Goal: Entertainment & Leisure: Consume media (video, audio)

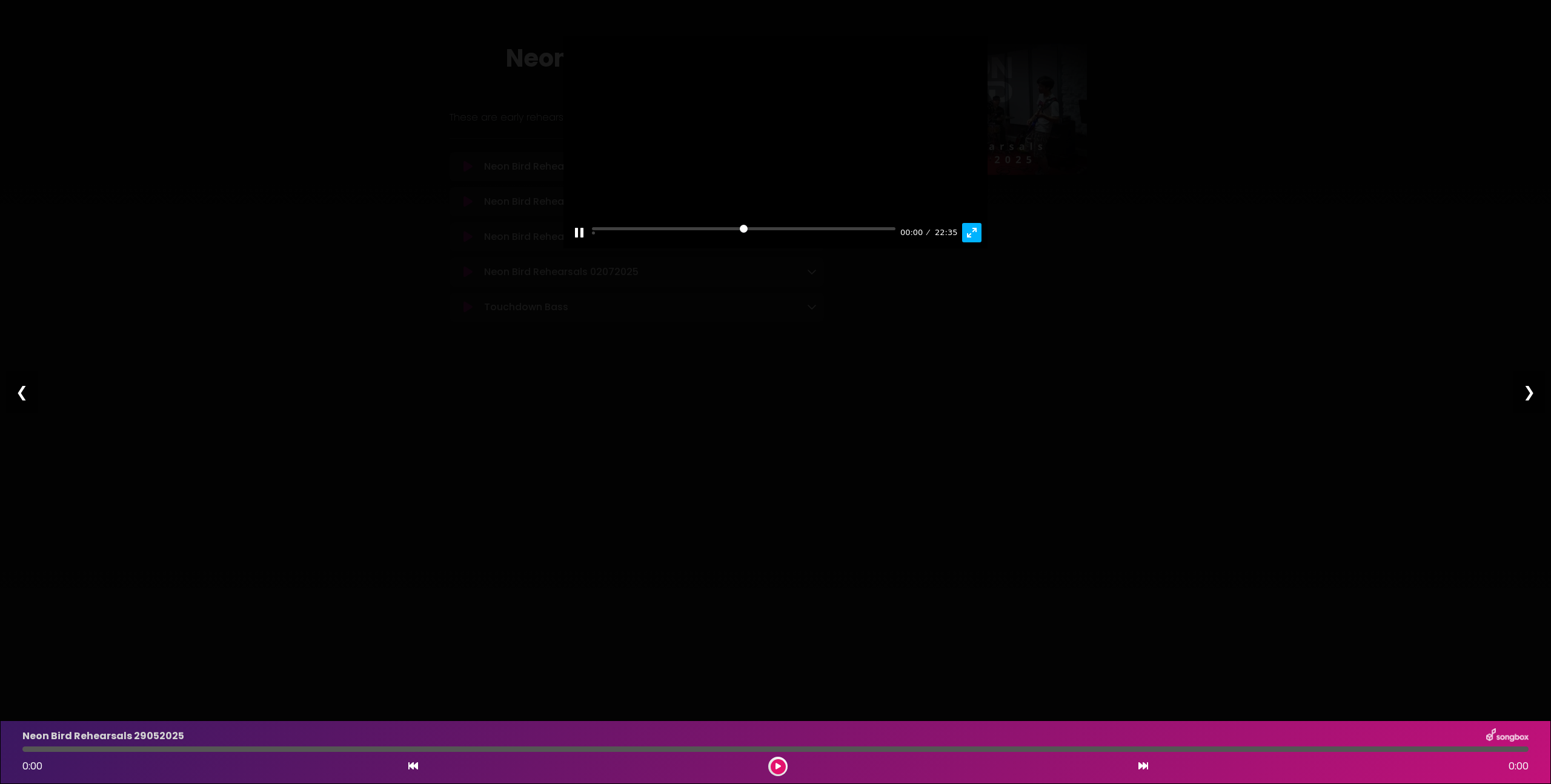
click at [972, 242] on button "Exit fullscreen Enter fullscreen" at bounding box center [972, 233] width 20 height 20
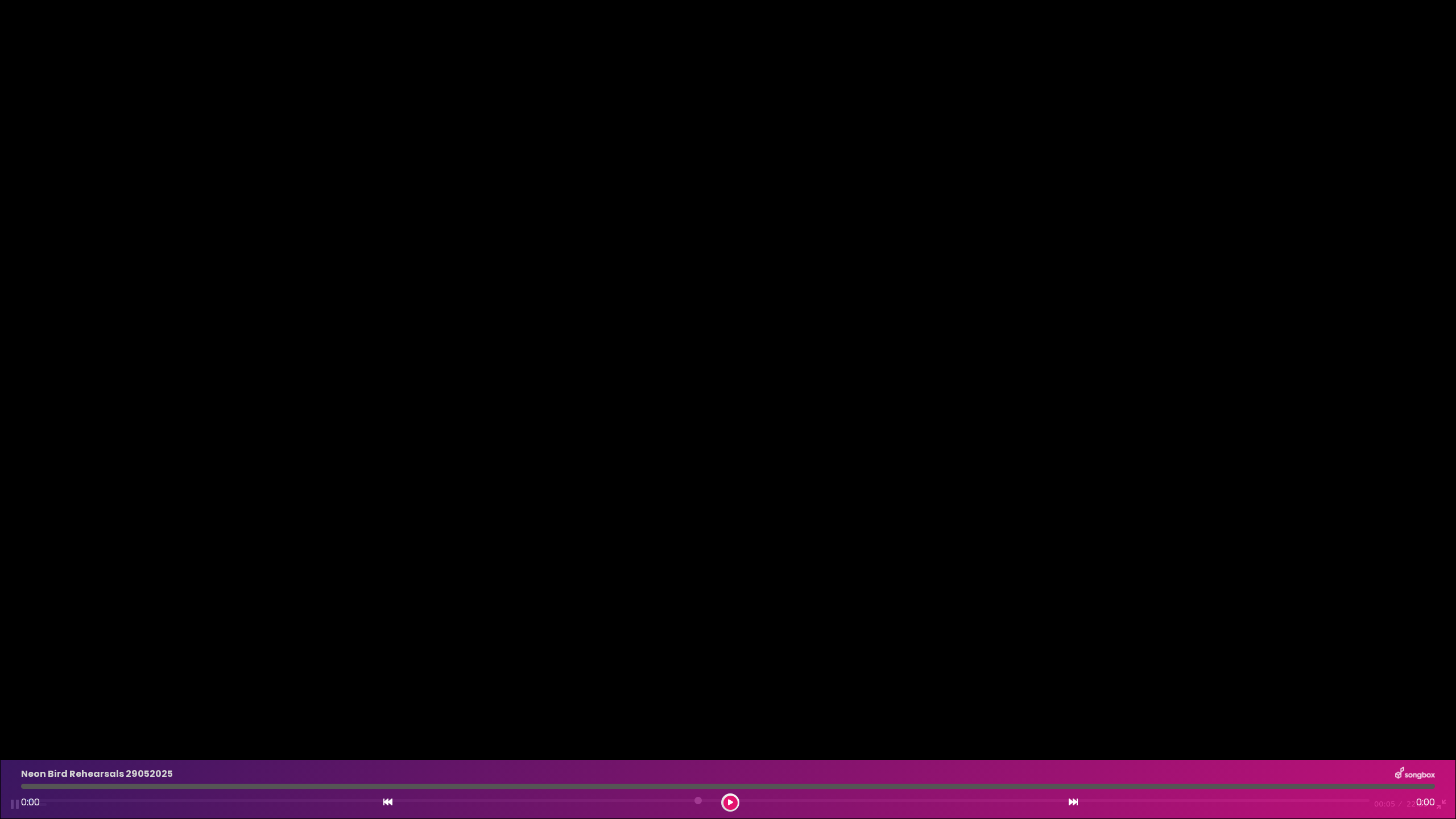
click at [173, 735] on div "Pause Play % buffered 02:25 00:05 22:35 Exit fullscreen Enter fullscreen" at bounding box center [728, 797] width 1456 height 44
click at [170, 735] on input "Seek" at bounding box center [698, 804] width 1343 height 11
click at [323, 735] on div "Pause Play % buffered 04:57 04:17 22:35 Exit fullscreen Enter fullscreen" at bounding box center [728, 797] width 1456 height 44
click at [345, 735] on input "Seek" at bounding box center [698, 804] width 1343 height 11
click at [467, 735] on div "Pause Play % buffered 07:22 05:20 22:35 Exit fullscreen Enter fullscreen" at bounding box center [728, 797] width 1456 height 44
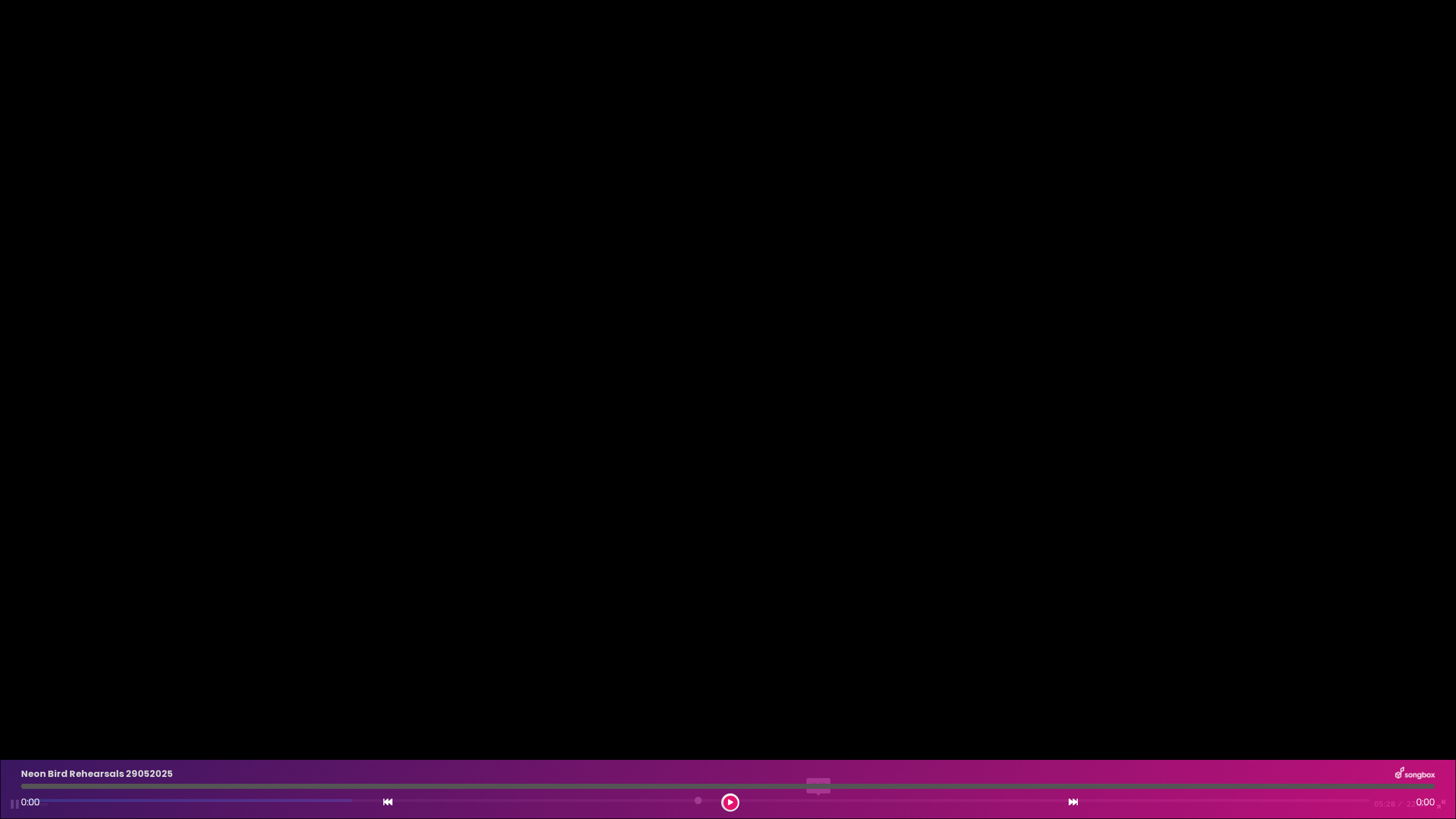
click at [819, 735] on input "Seek" at bounding box center [698, 804] width 1343 height 11
click at [967, 735] on div "Pause Play % buffered 14:21 13:23 22:35 Exit fullscreen Enter fullscreen" at bounding box center [728, 797] width 1456 height 44
click at [871, 735] on input "Seek" at bounding box center [698, 804] width 1343 height 11
click at [852, 735] on input "Seek" at bounding box center [698, 804] width 1343 height 11
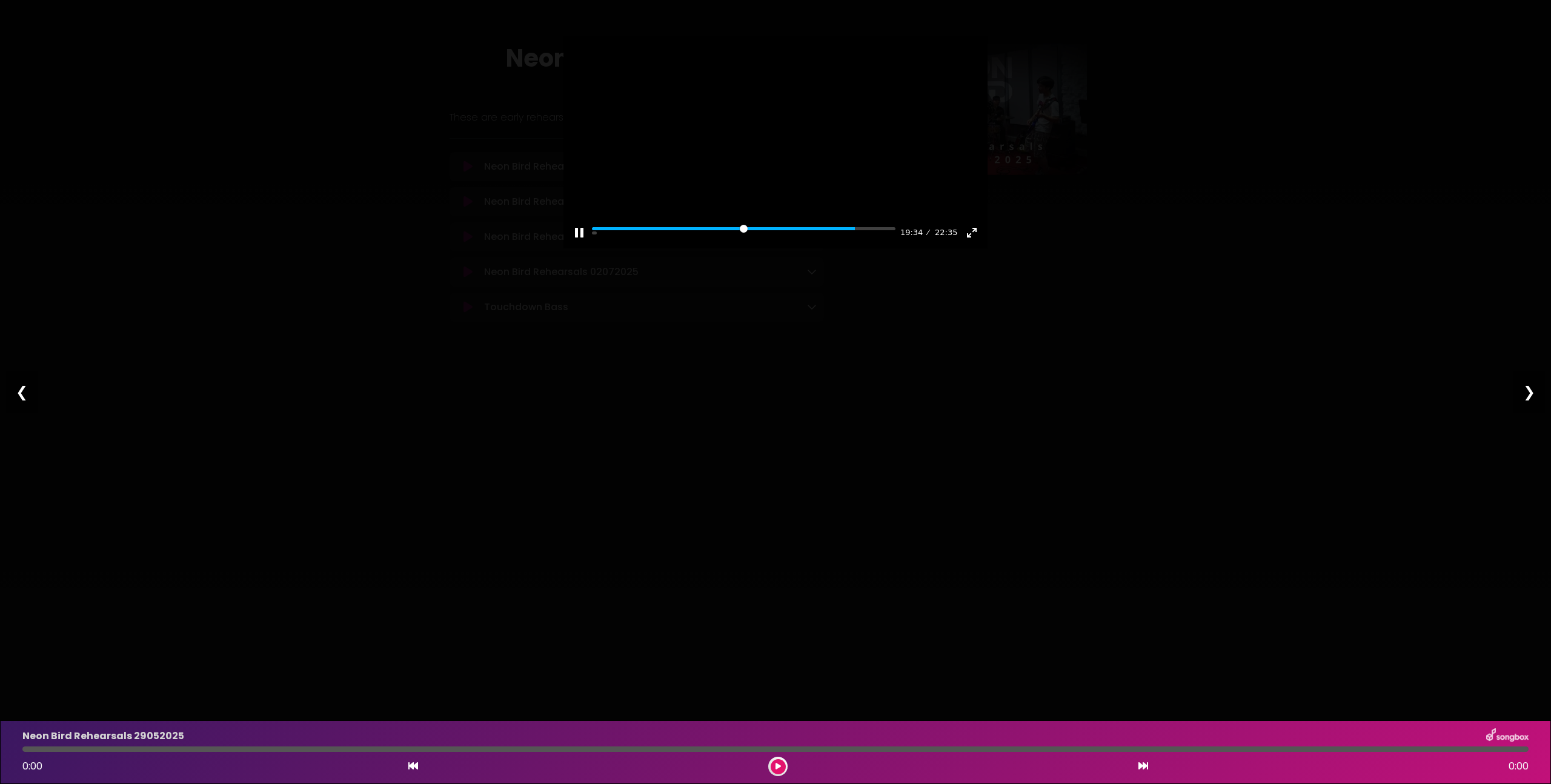
click at [658, 198] on div at bounding box center [775, 142] width 424 height 212
type input "*****"
click at [1242, 165] on div "Pause Play % buffered 14:06 19:34 22:35 Exit fullscreen Enter fullscreen Play ❮…" at bounding box center [776, 392] width 1551 height 784
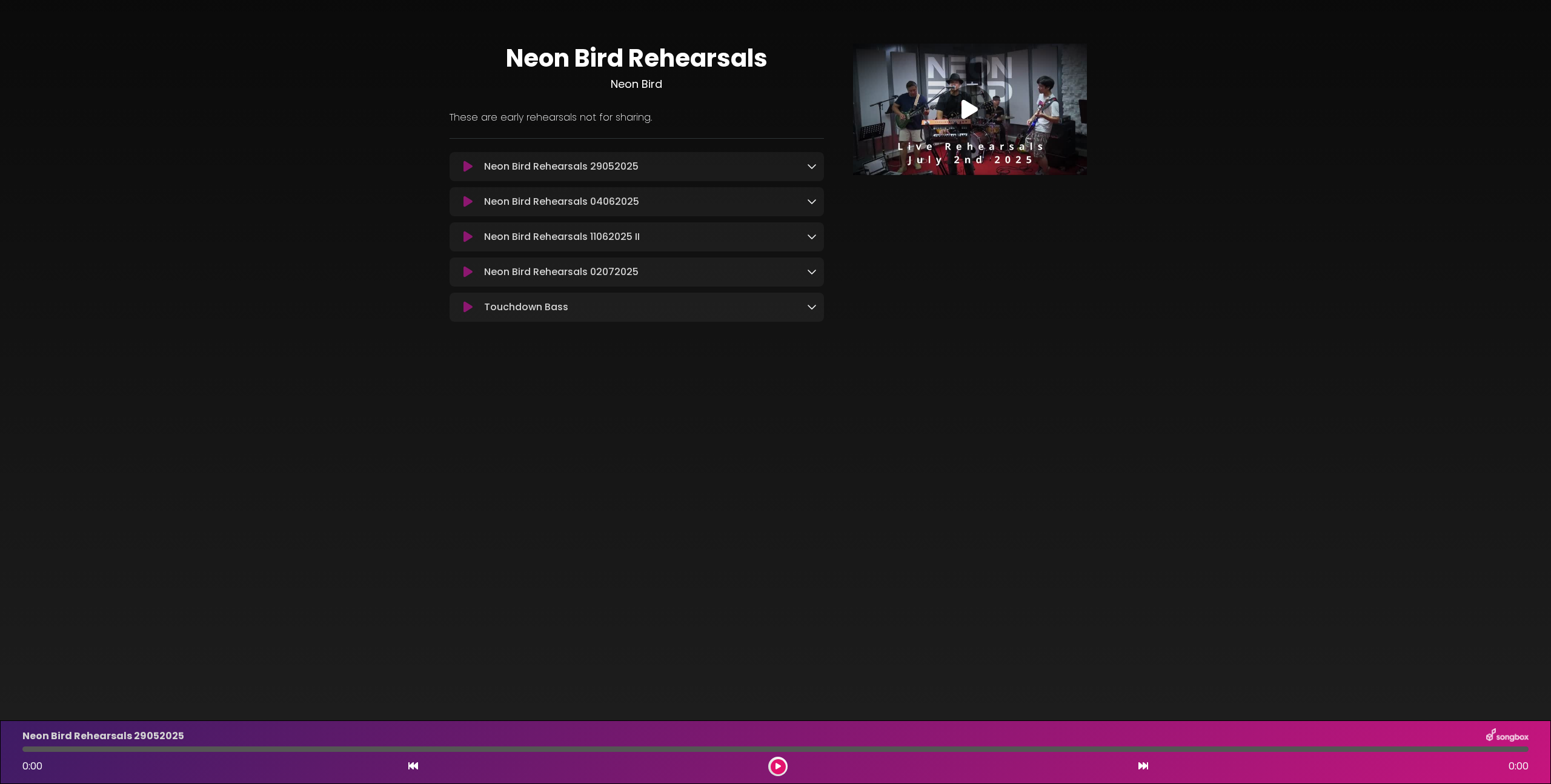
click at [970, 113] on icon at bounding box center [969, 110] width 17 height 22
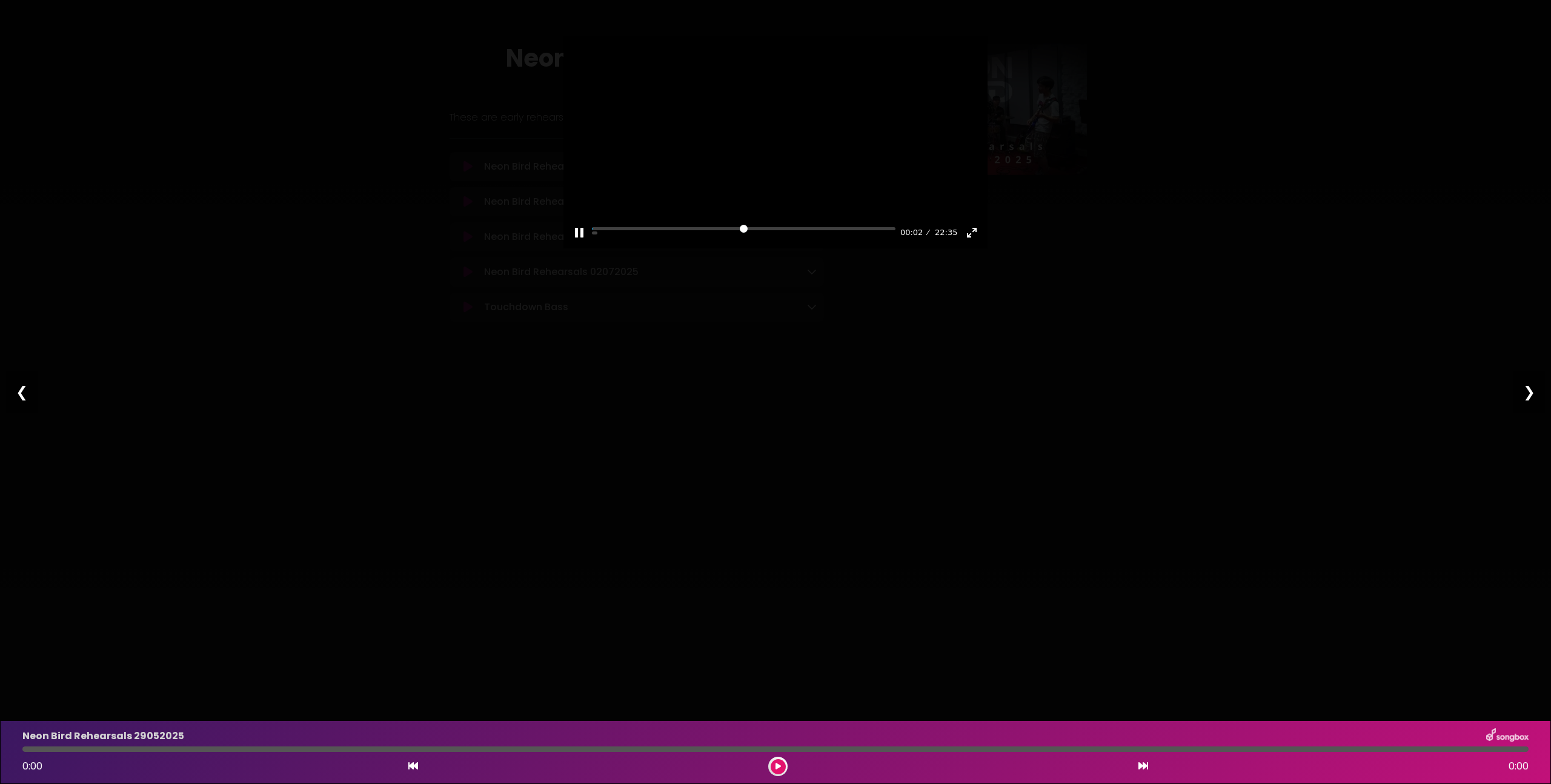
click at [681, 171] on div at bounding box center [775, 142] width 424 height 212
type input "***"
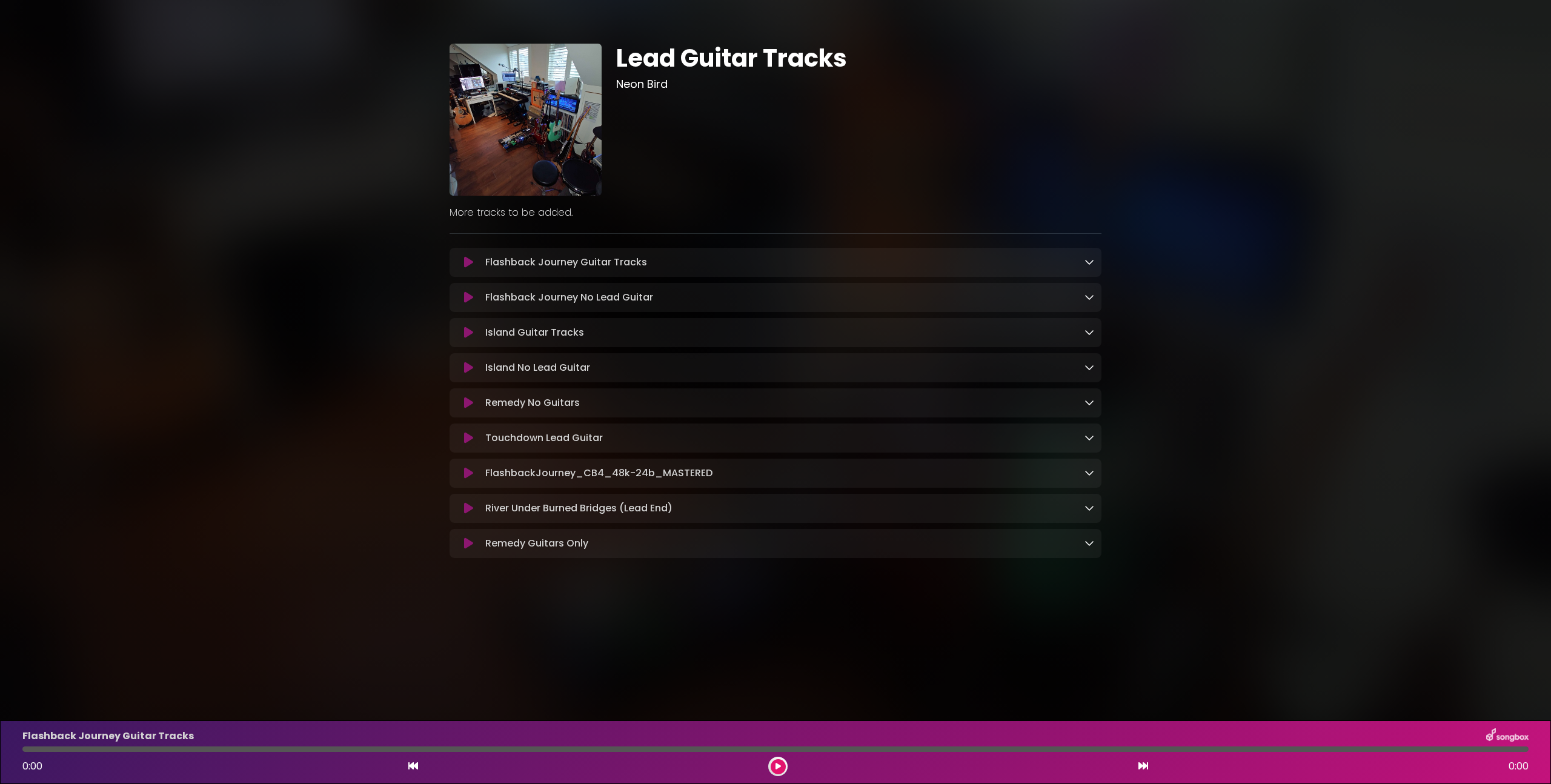
click at [466, 369] on icon at bounding box center [468, 368] width 9 height 12
click at [469, 370] on icon at bounding box center [468, 368] width 9 height 12
click at [461, 372] on button at bounding box center [469, 368] width 24 height 12
click at [468, 371] on icon at bounding box center [468, 368] width 9 height 12
